Goal: Information Seeking & Learning: Check status

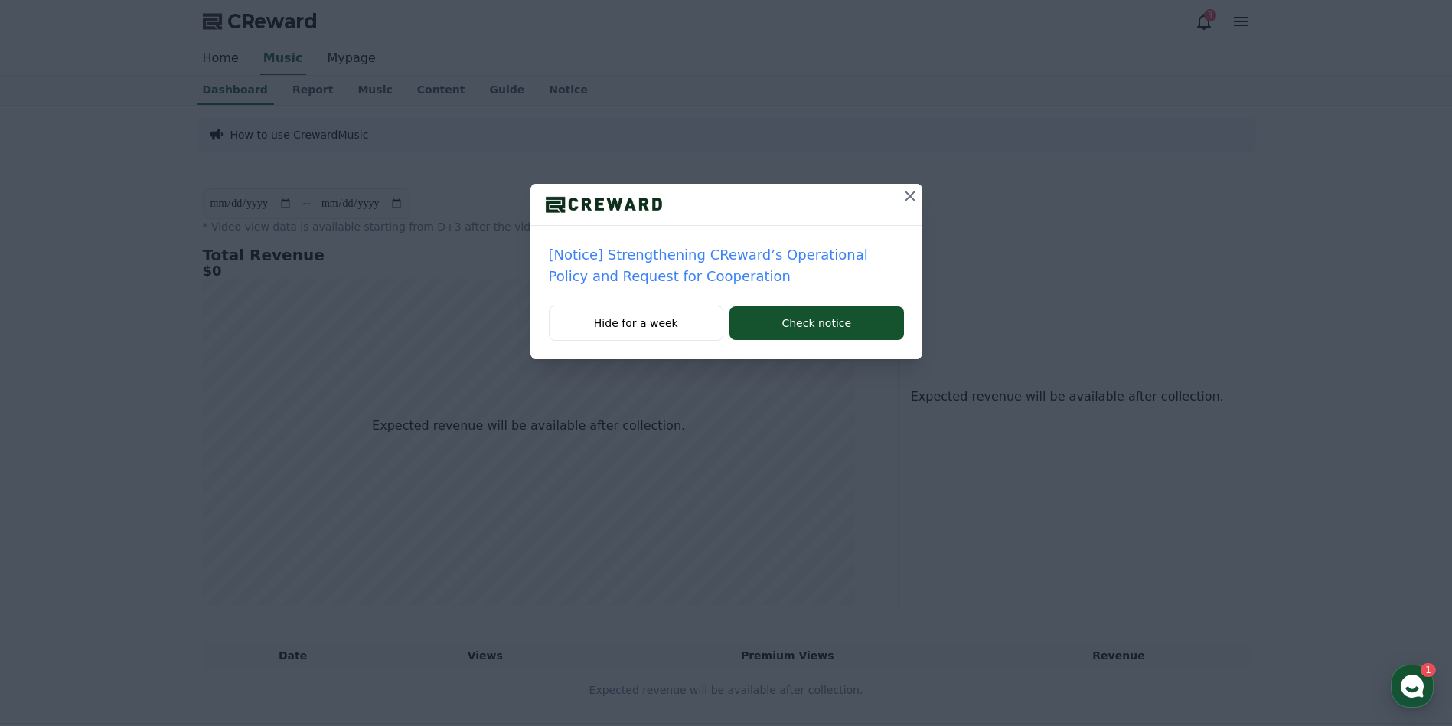
click at [912, 197] on icon at bounding box center [910, 196] width 18 height 18
click at [912, 194] on icon at bounding box center [910, 196] width 11 height 11
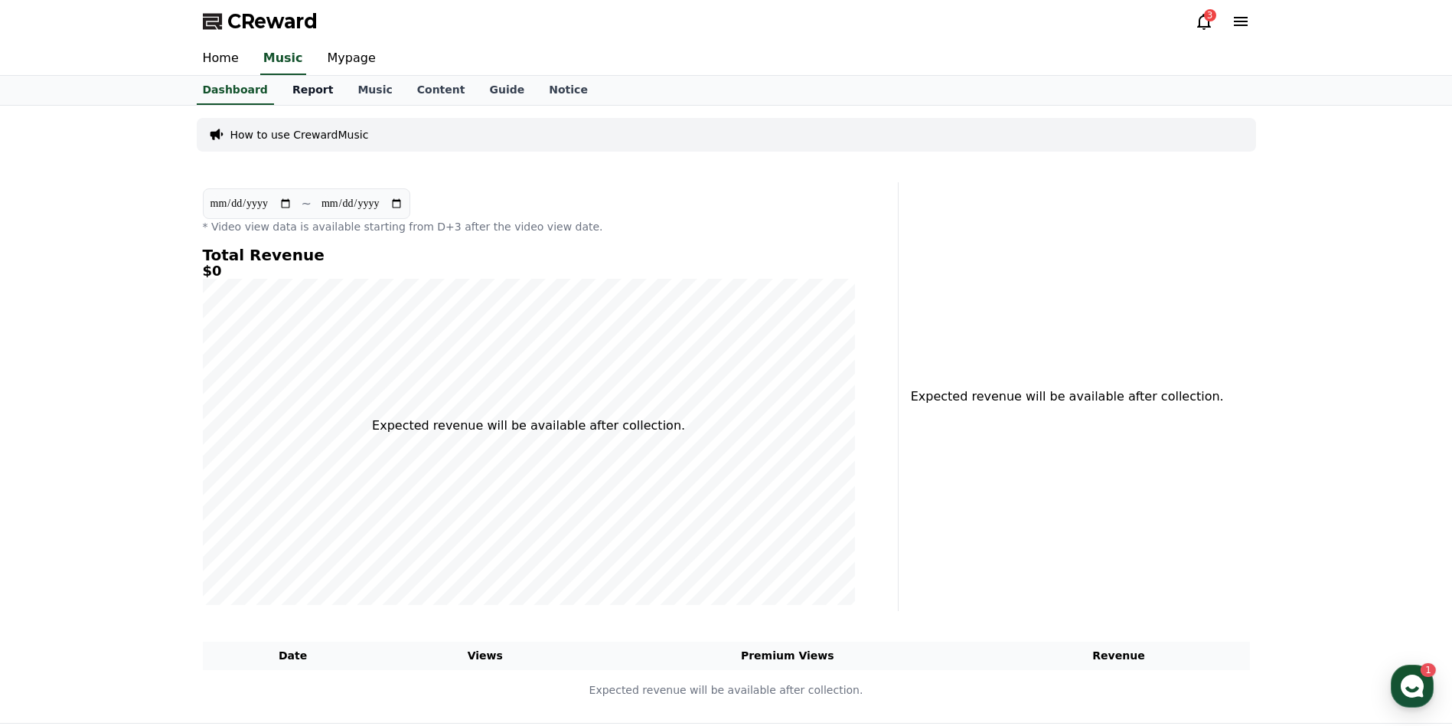
click at [305, 95] on link "Report" at bounding box center [313, 90] width 66 height 29
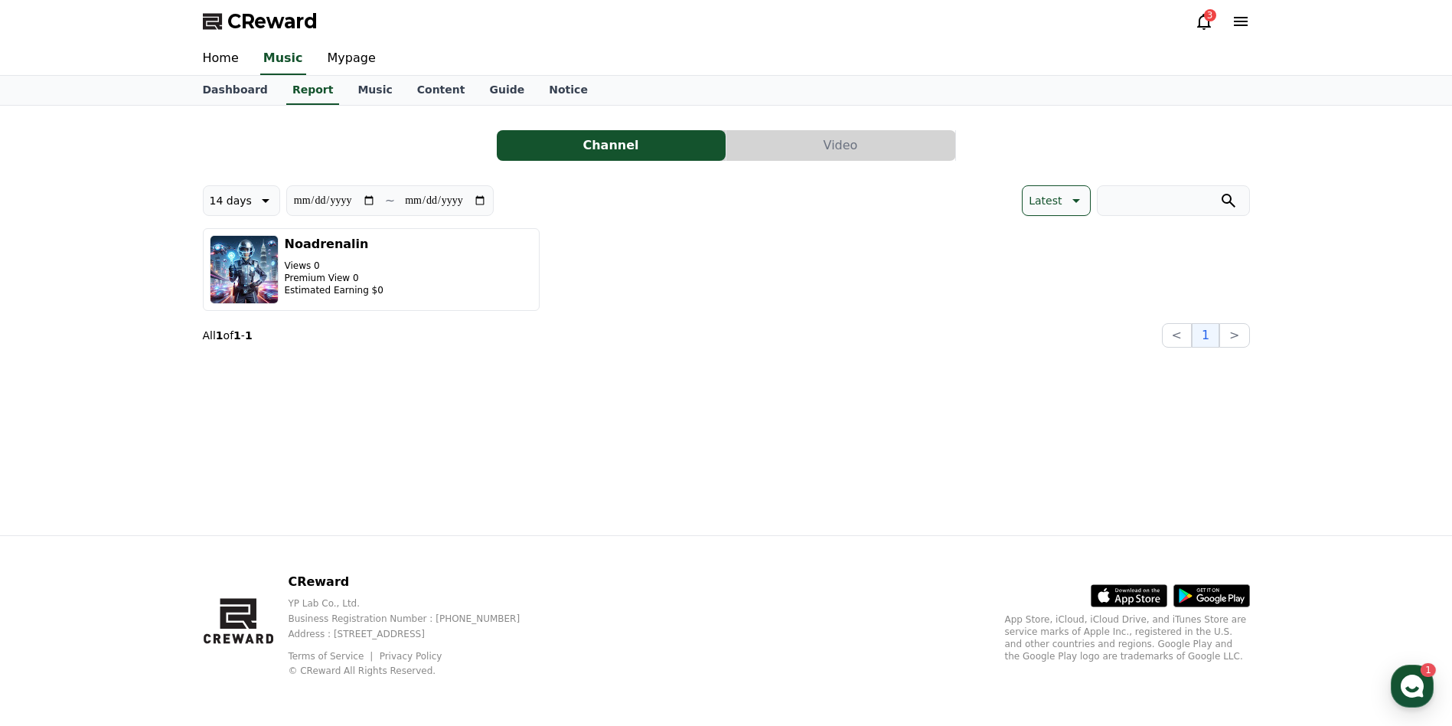
click at [1212, 19] on div "3" at bounding box center [1210, 15] width 12 height 12
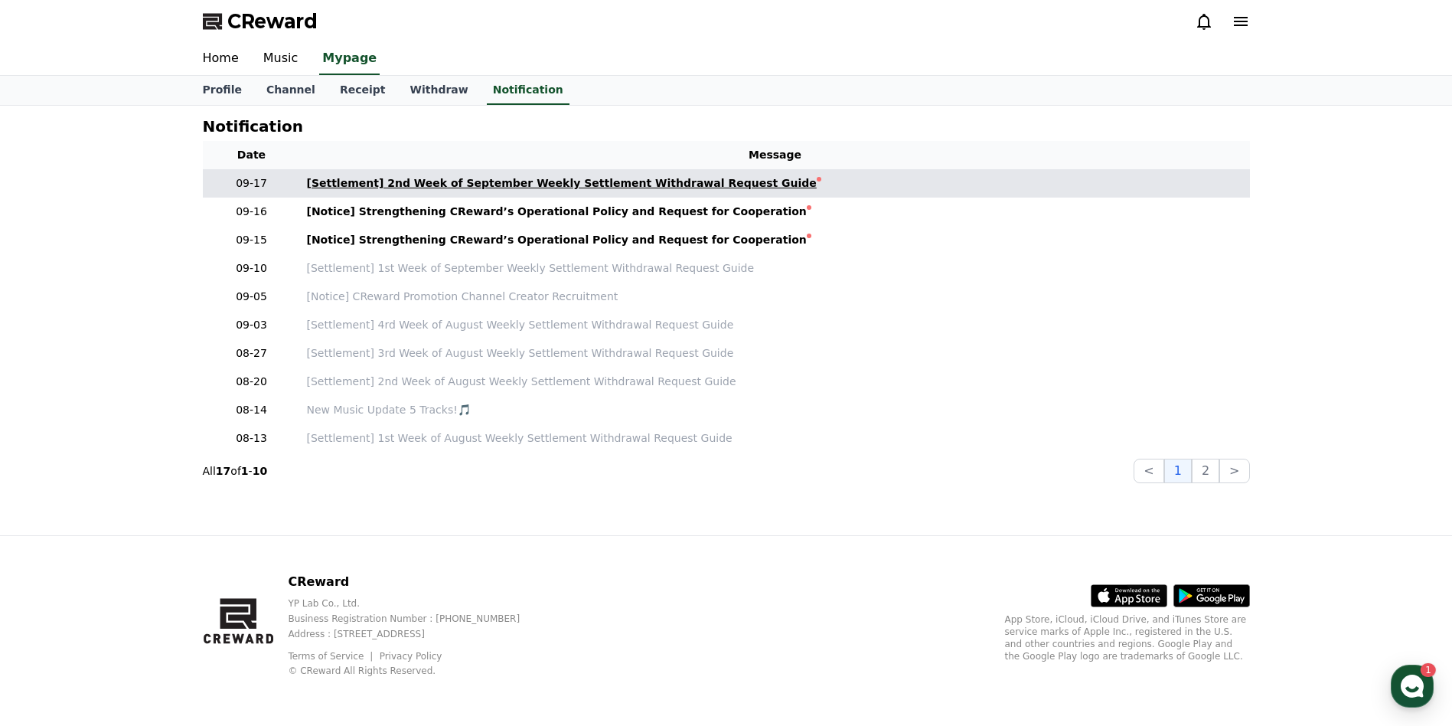
click at [502, 182] on div "[Settlement] 2nd Week of September Weekly Settlement Withdrawal Request Guide" at bounding box center [562, 183] width 510 height 16
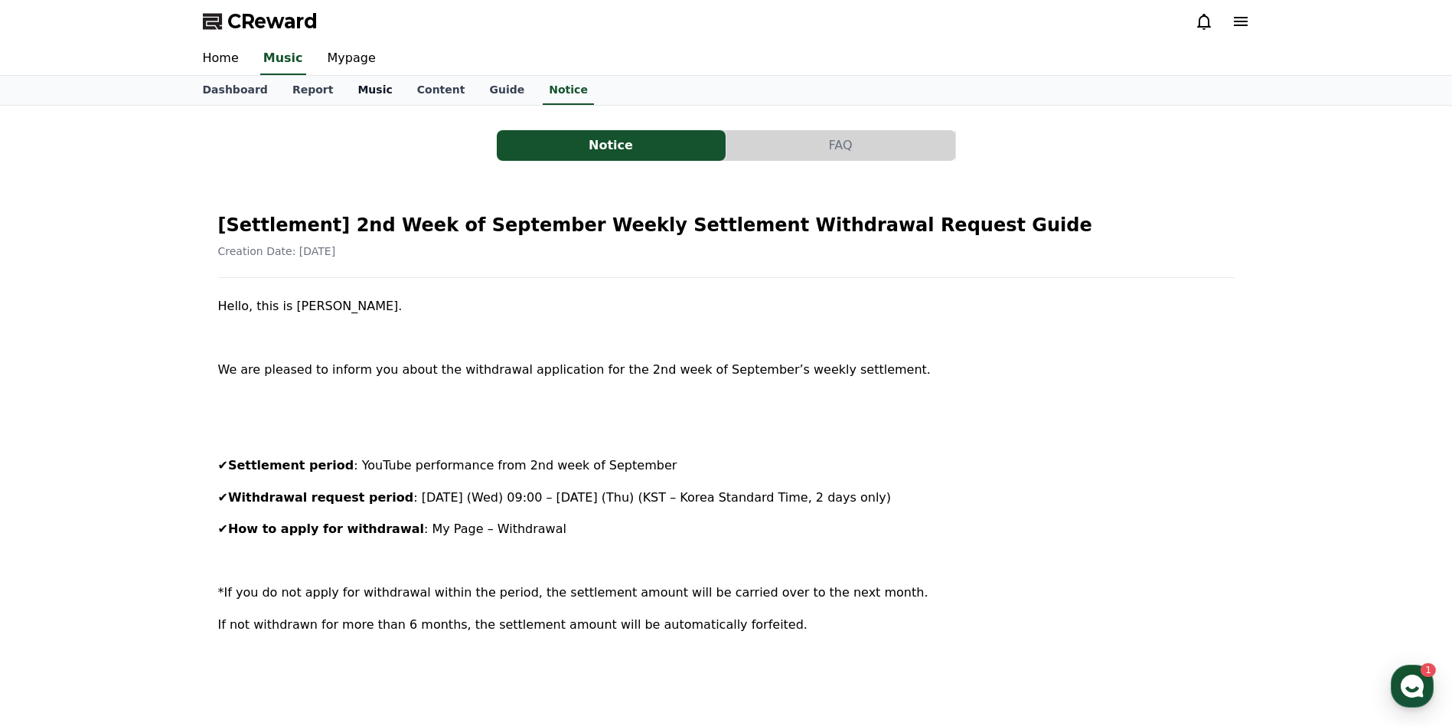
click at [356, 93] on link "Music" at bounding box center [374, 90] width 59 height 29
